Goal: Contribute content: Share content

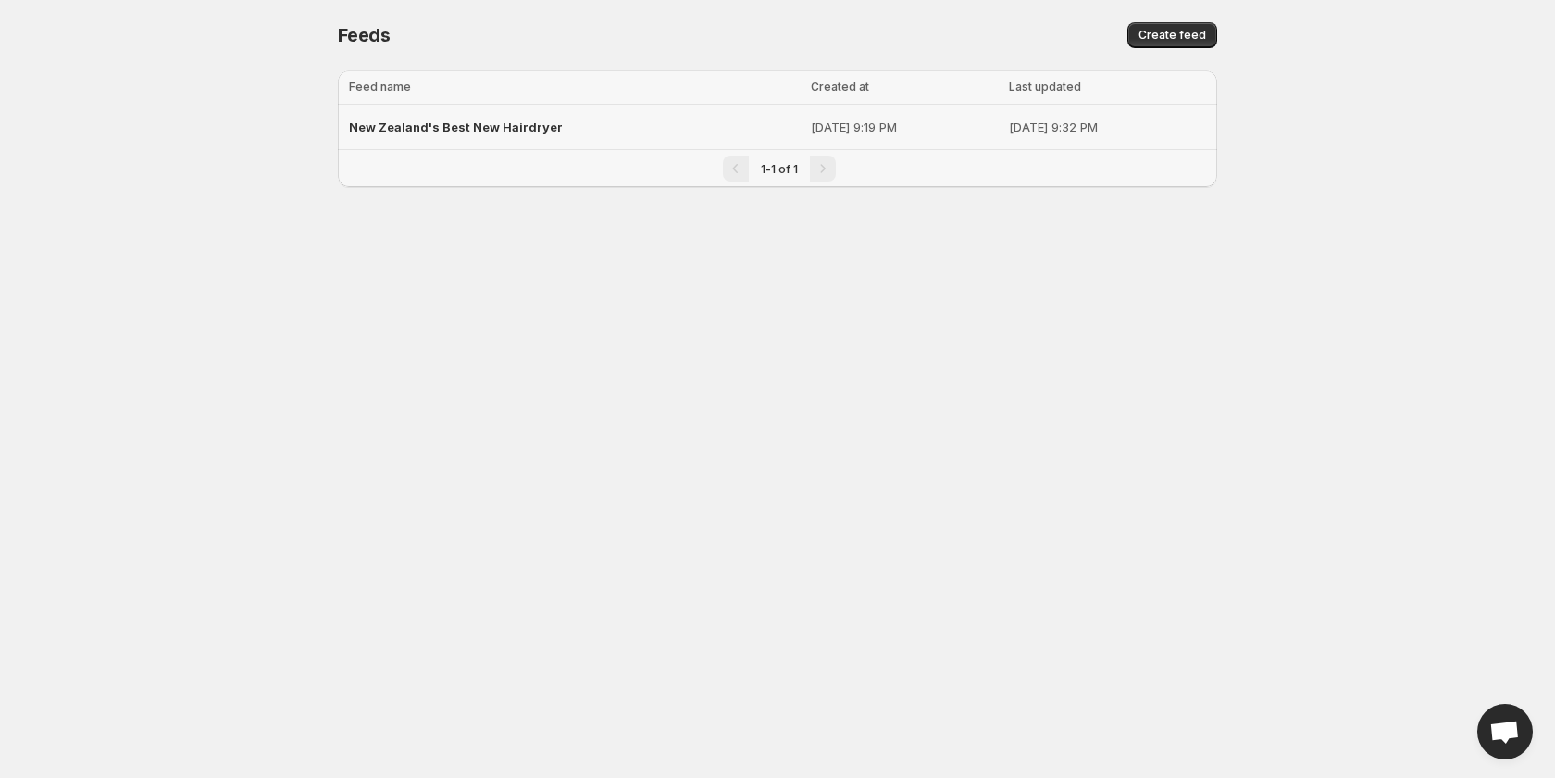
click at [498, 131] on span "New Zealand's Best New Hairdryer" at bounding box center [456, 126] width 214 height 15
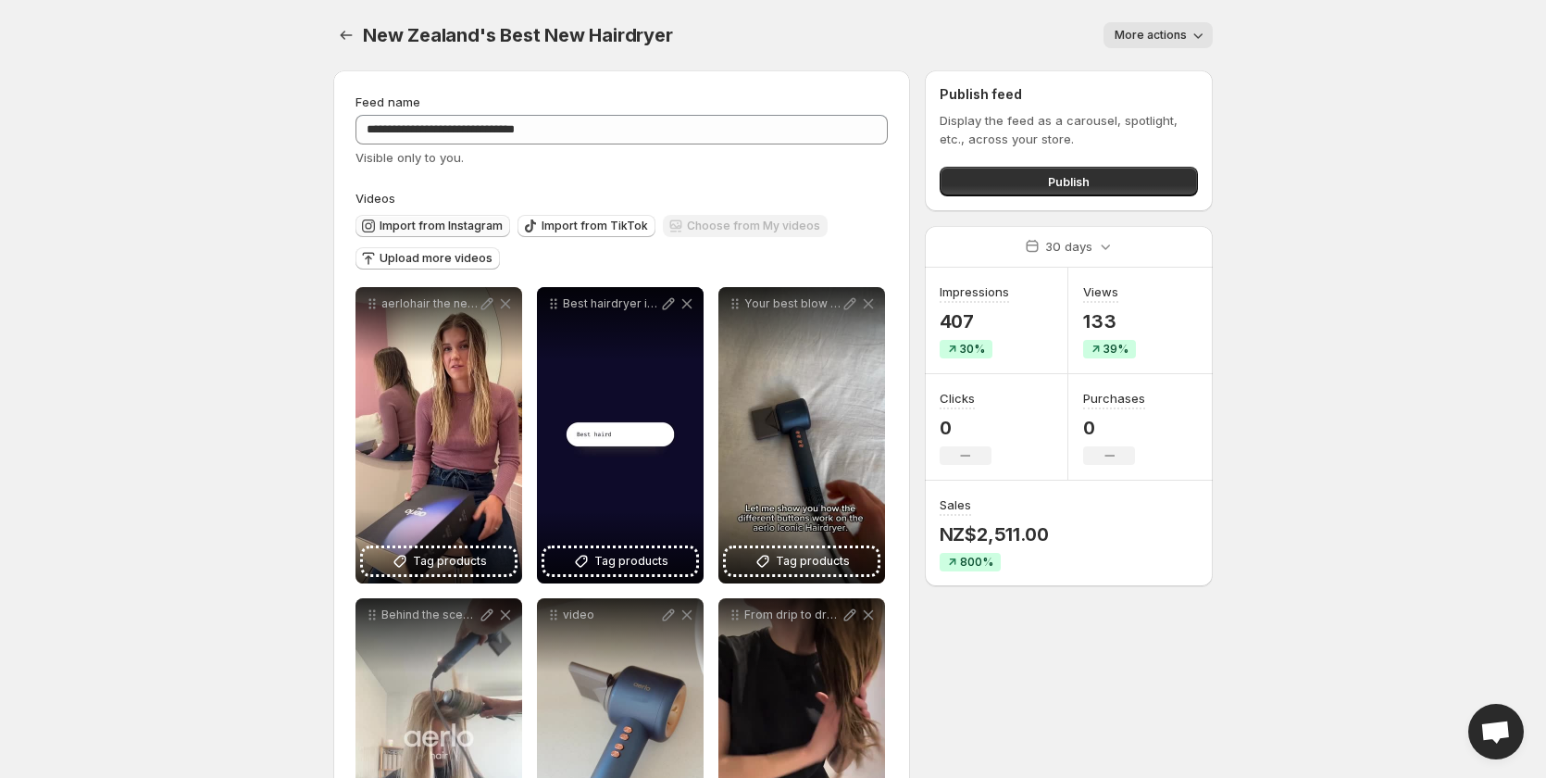
click at [469, 227] on span "Import from Instagram" at bounding box center [441, 225] width 123 height 15
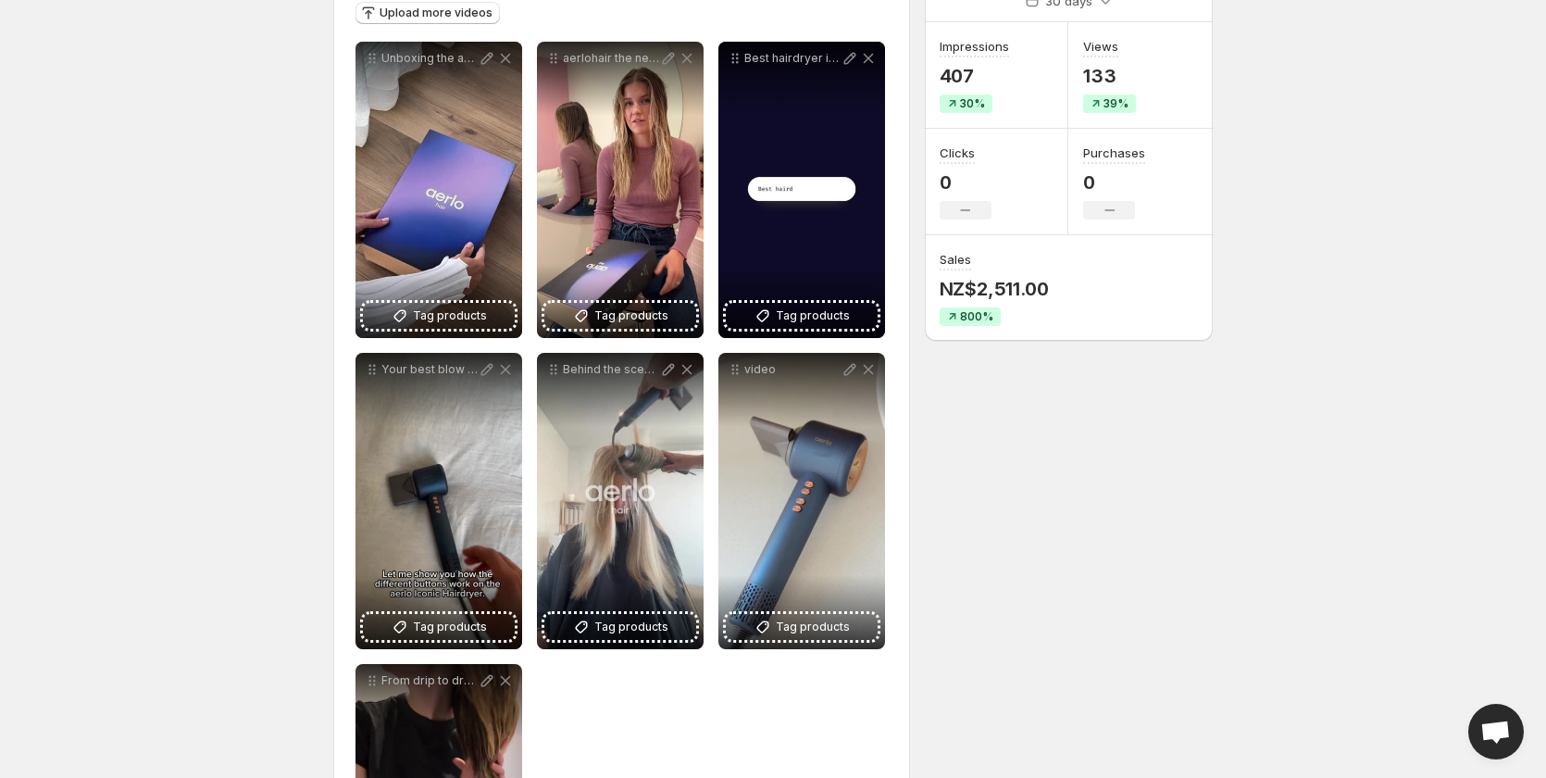
scroll to position [278, 0]
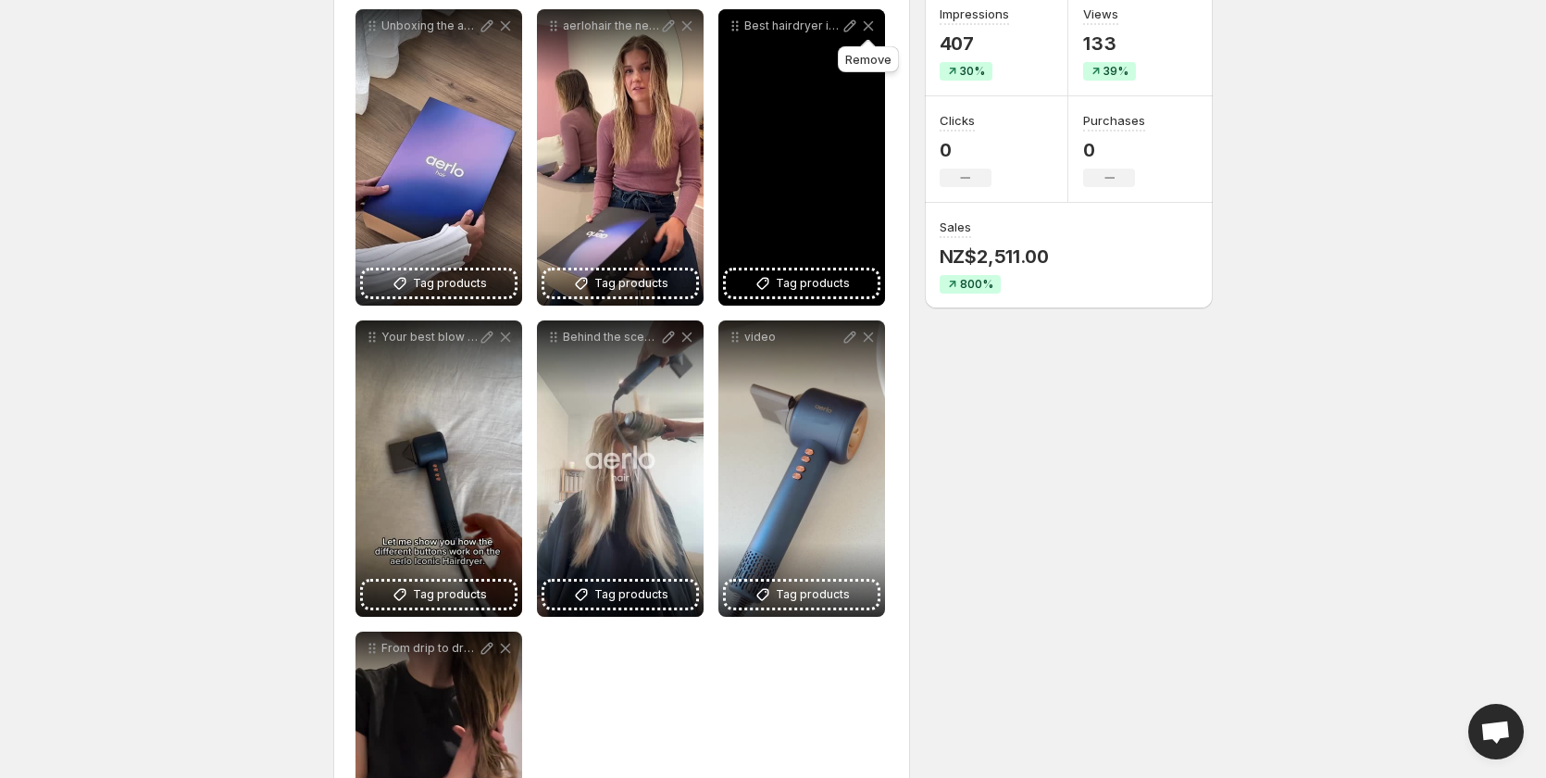
click at [869, 21] on icon at bounding box center [868, 26] width 19 height 19
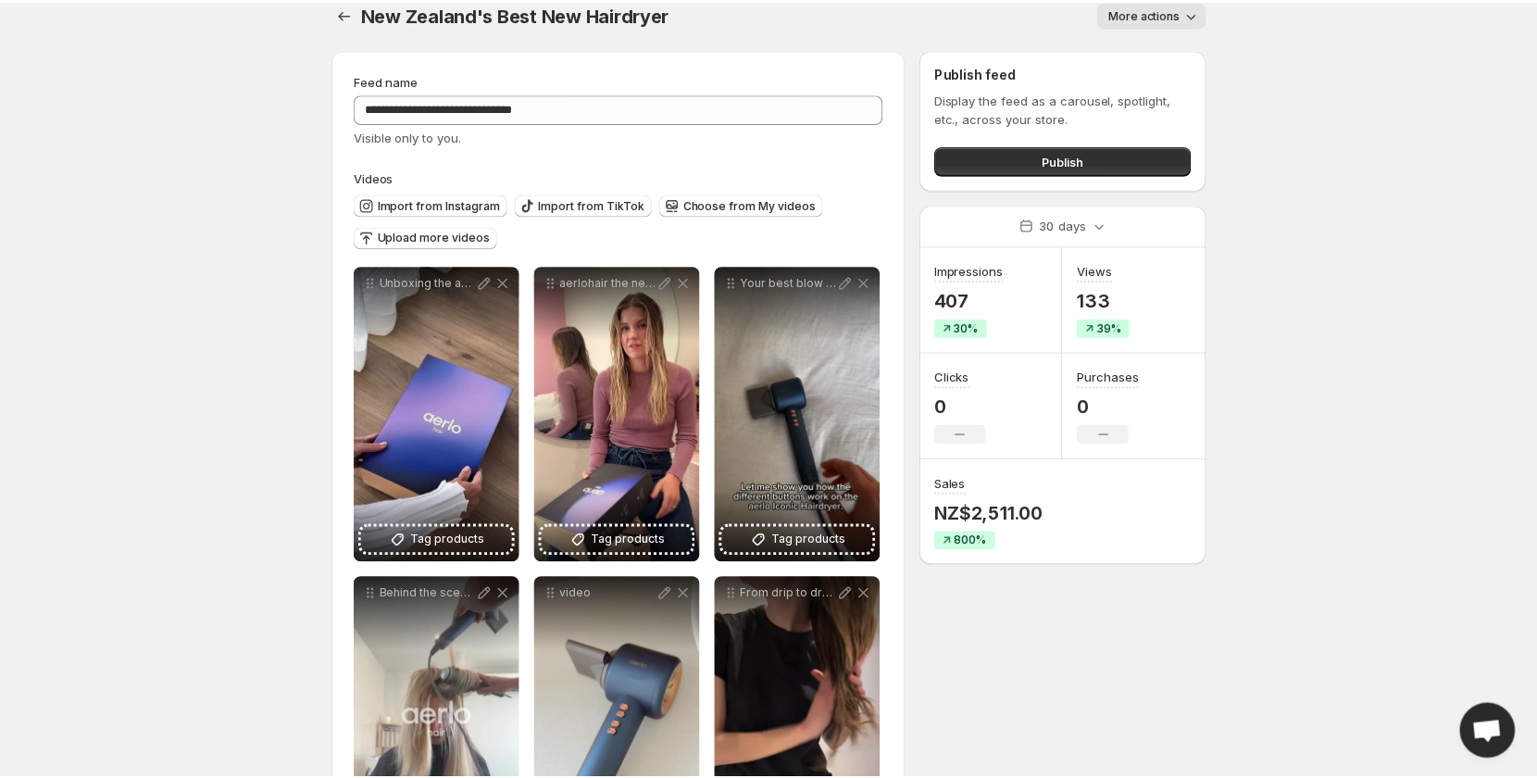
scroll to position [0, 0]
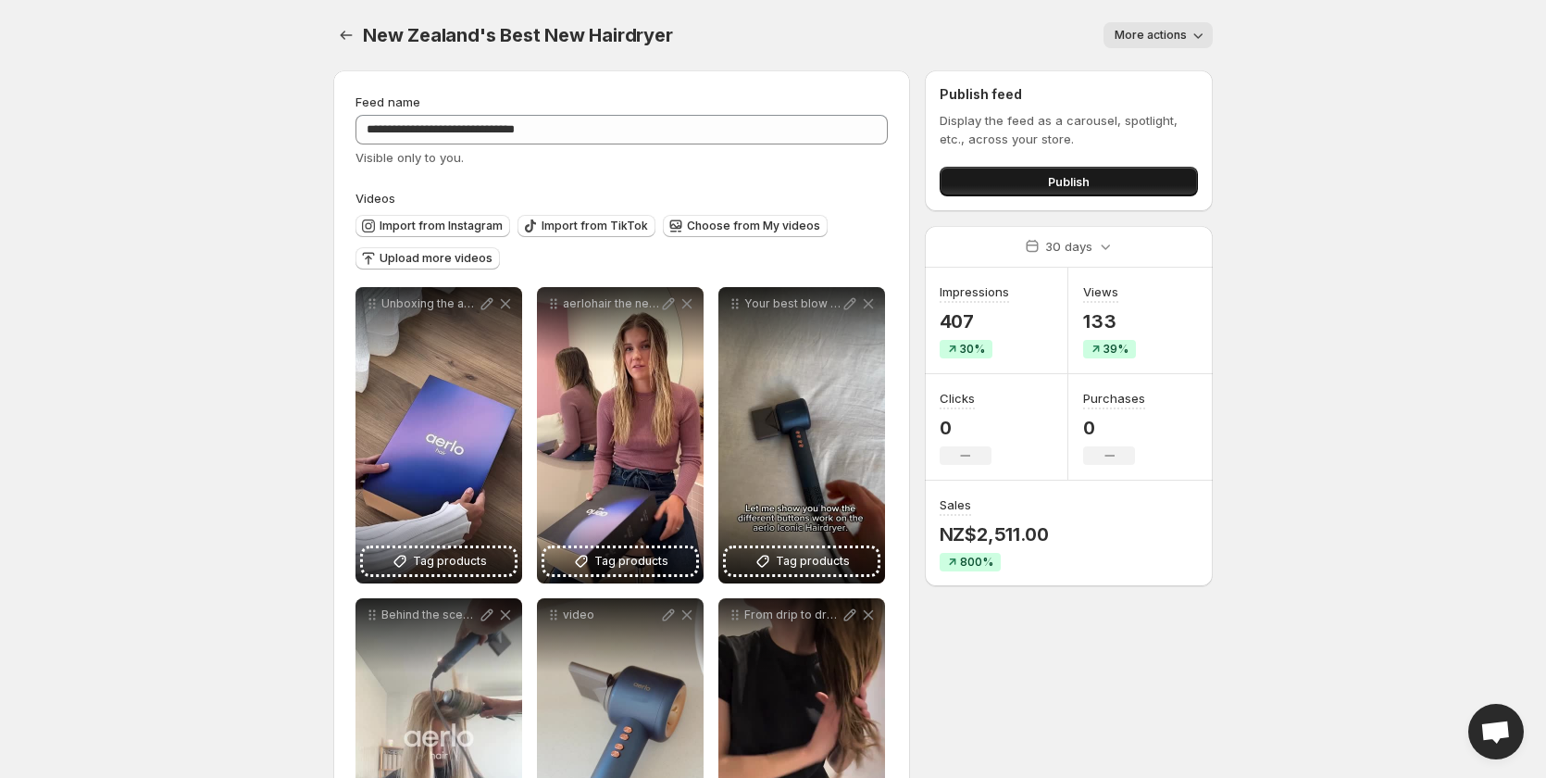
click at [1061, 178] on span "Publish" at bounding box center [1069, 181] width 42 height 19
click at [1048, 177] on span "Publish" at bounding box center [1069, 181] width 42 height 19
click at [1378, 235] on body "**********" at bounding box center [773, 389] width 1546 height 778
